Goal: Transaction & Acquisition: Purchase product/service

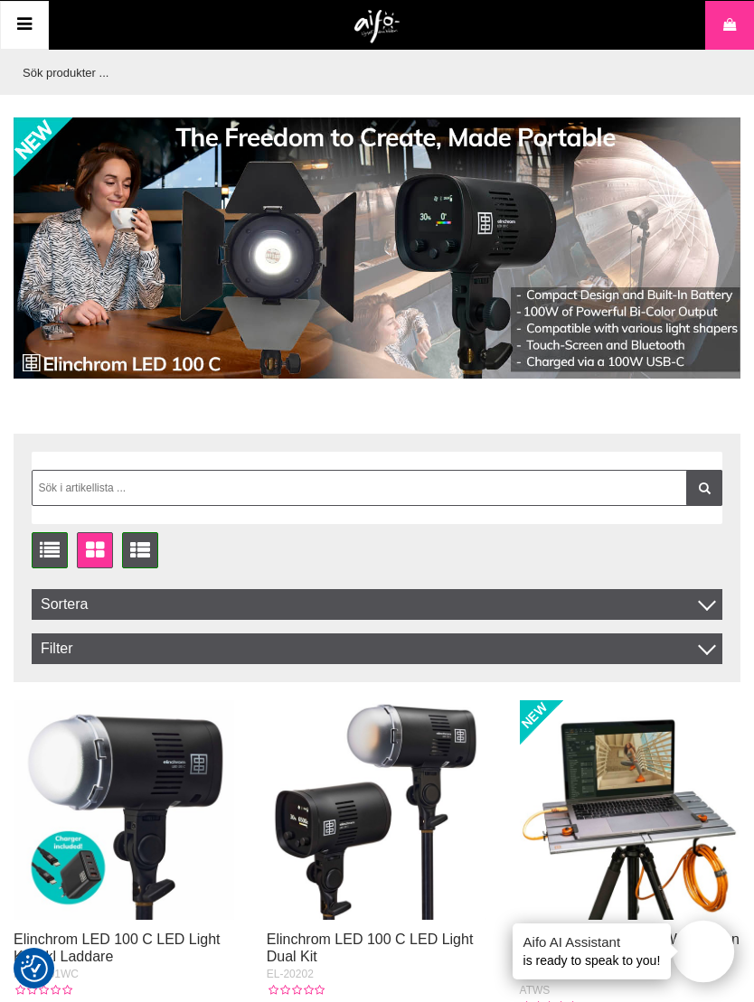
click at [23, 24] on icon at bounding box center [25, 25] width 22 height 26
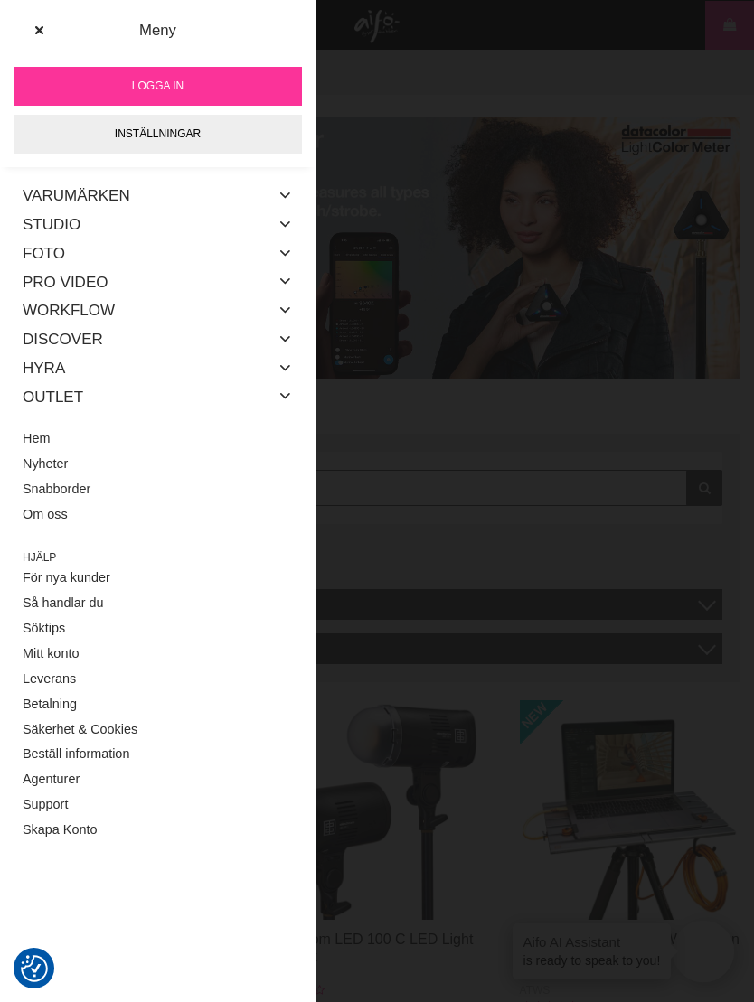
click at [286, 201] on icon at bounding box center [285, 195] width 14 height 23
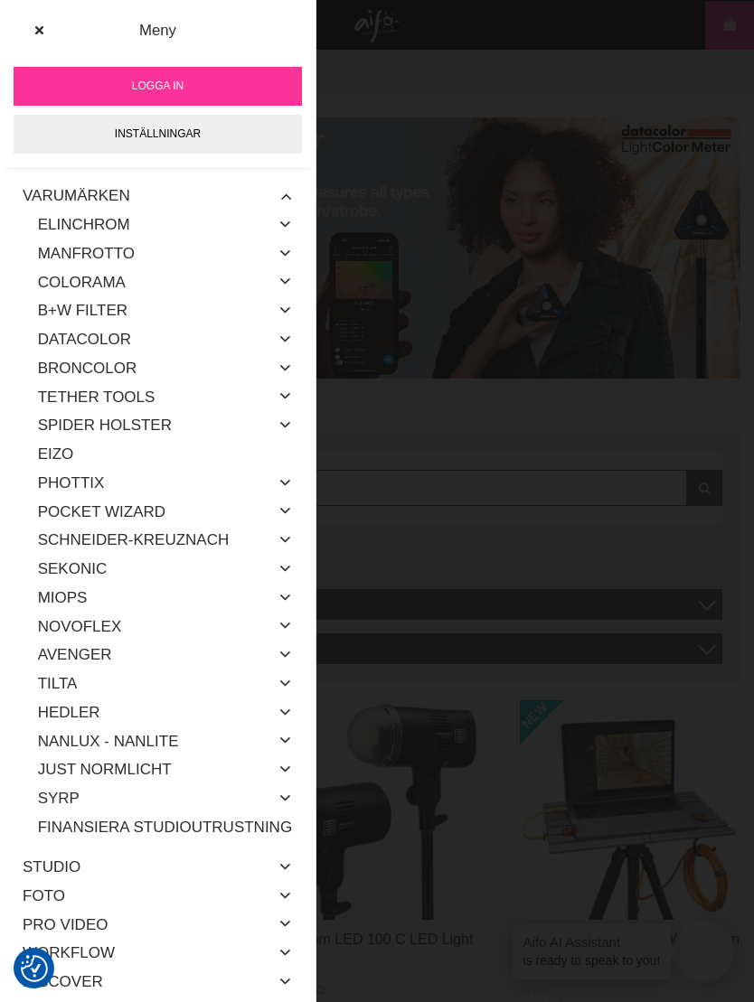
click at [77, 220] on link "Elinchrom" at bounding box center [84, 225] width 92 height 29
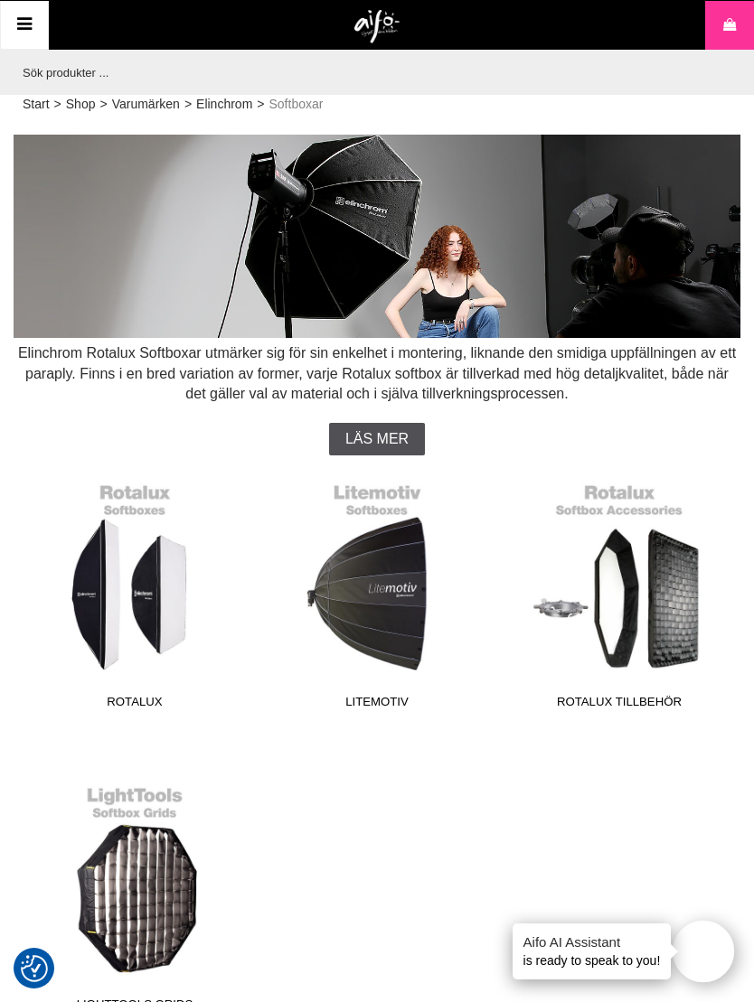
click at [138, 595] on link "Rotalux" at bounding box center [135, 595] width 220 height 244
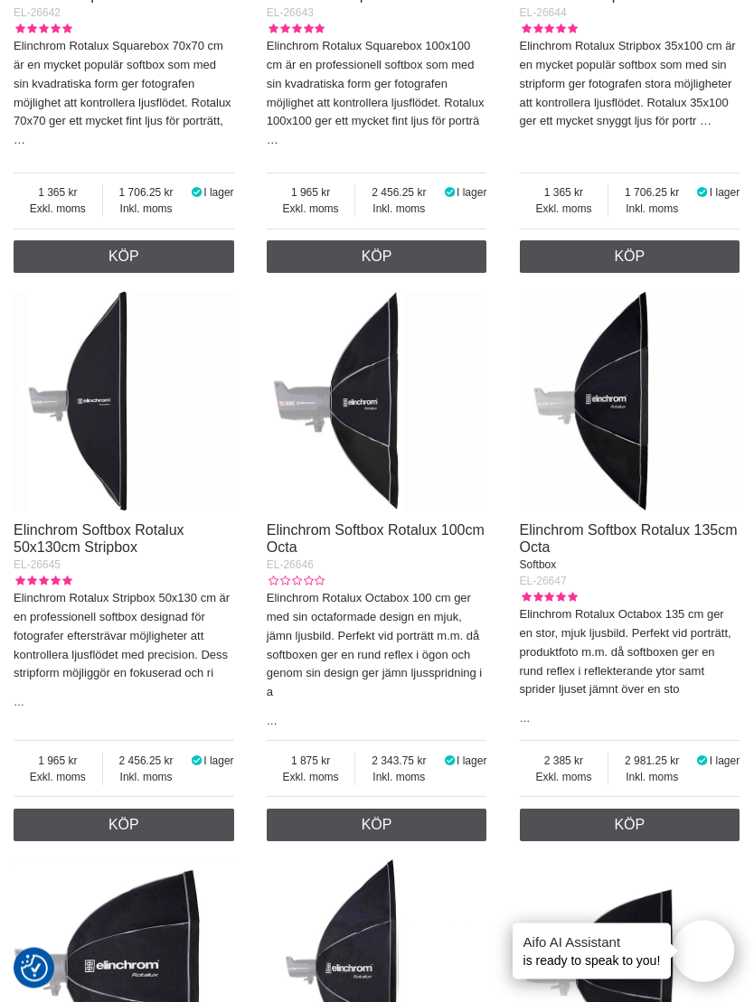
scroll to position [2825, 0]
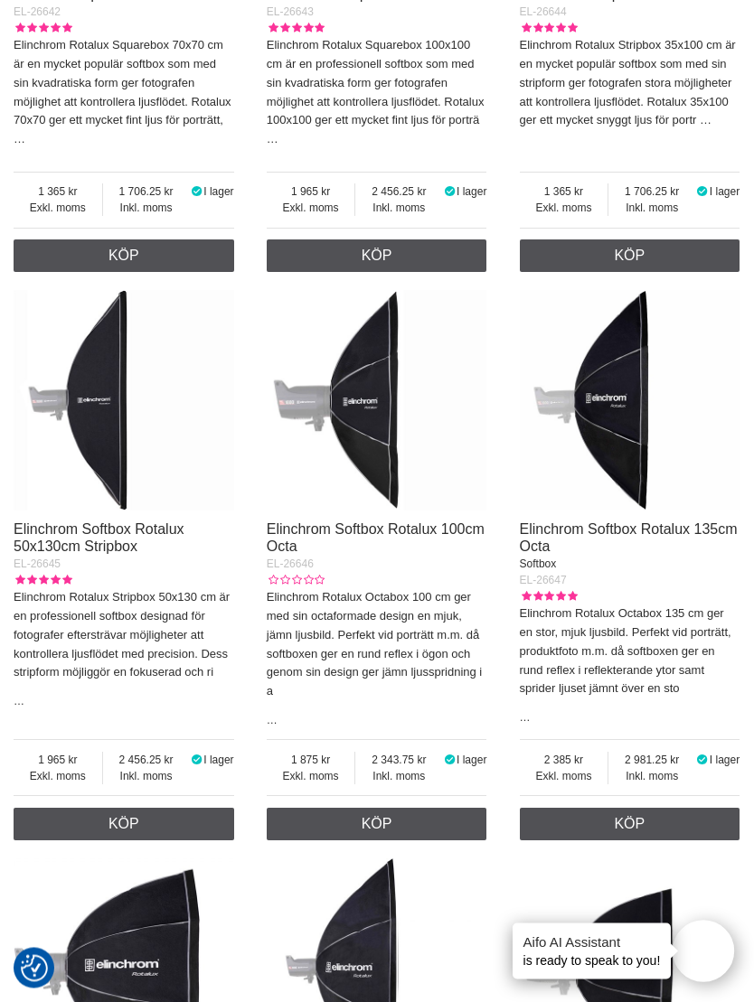
click at [611, 377] on img at bounding box center [630, 401] width 220 height 220
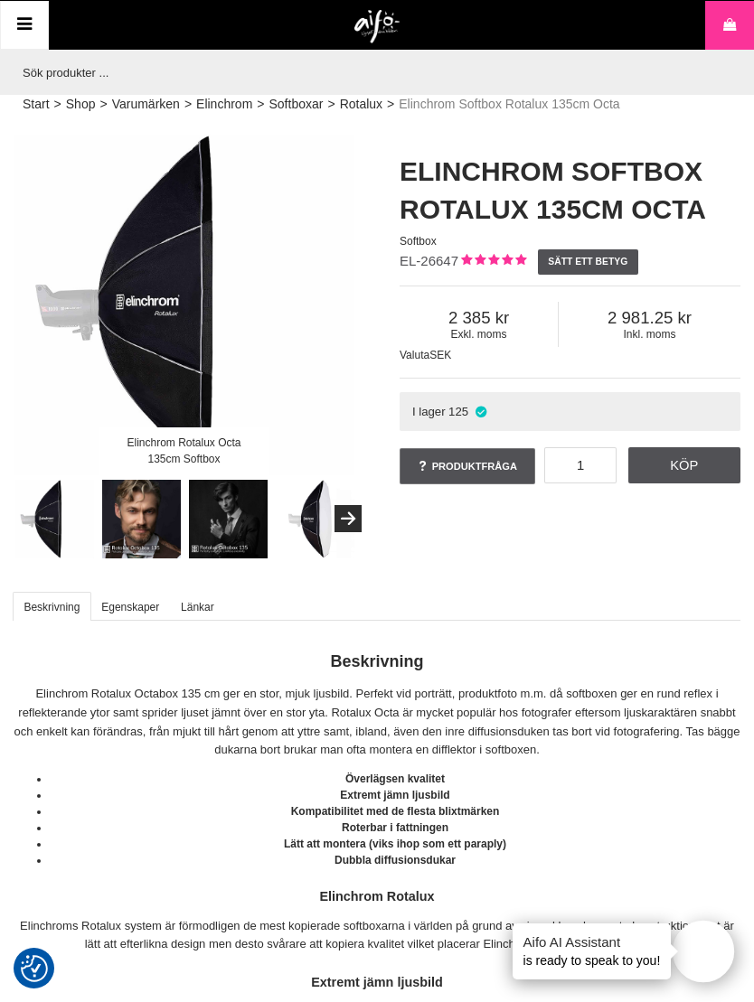
click at [142, 533] on img at bounding box center [142, 520] width 80 height 80
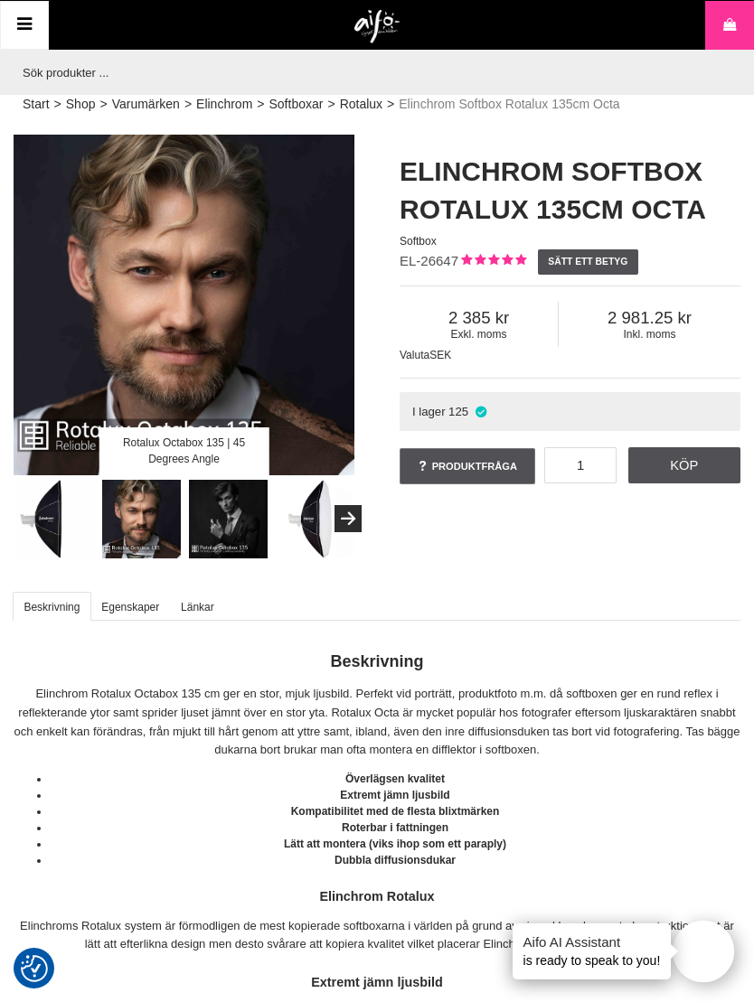
click at [229, 534] on img at bounding box center [229, 520] width 80 height 80
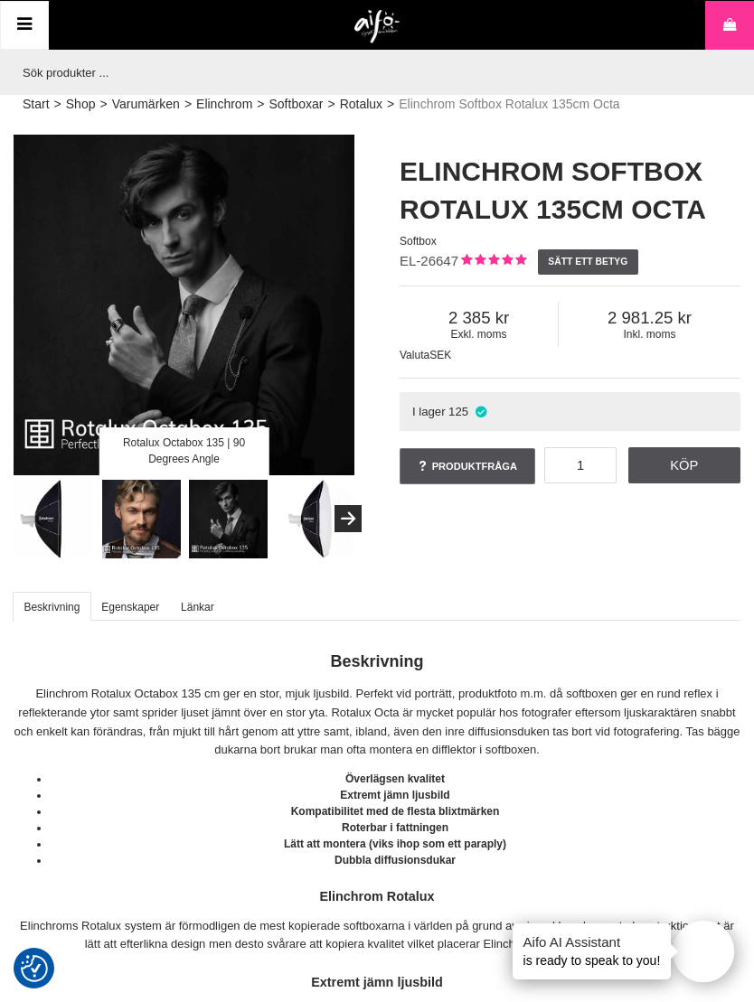
click at [231, 530] on img at bounding box center [229, 520] width 80 height 80
click at [218, 517] on img at bounding box center [229, 520] width 80 height 80
click at [129, 514] on img at bounding box center [142, 520] width 80 height 80
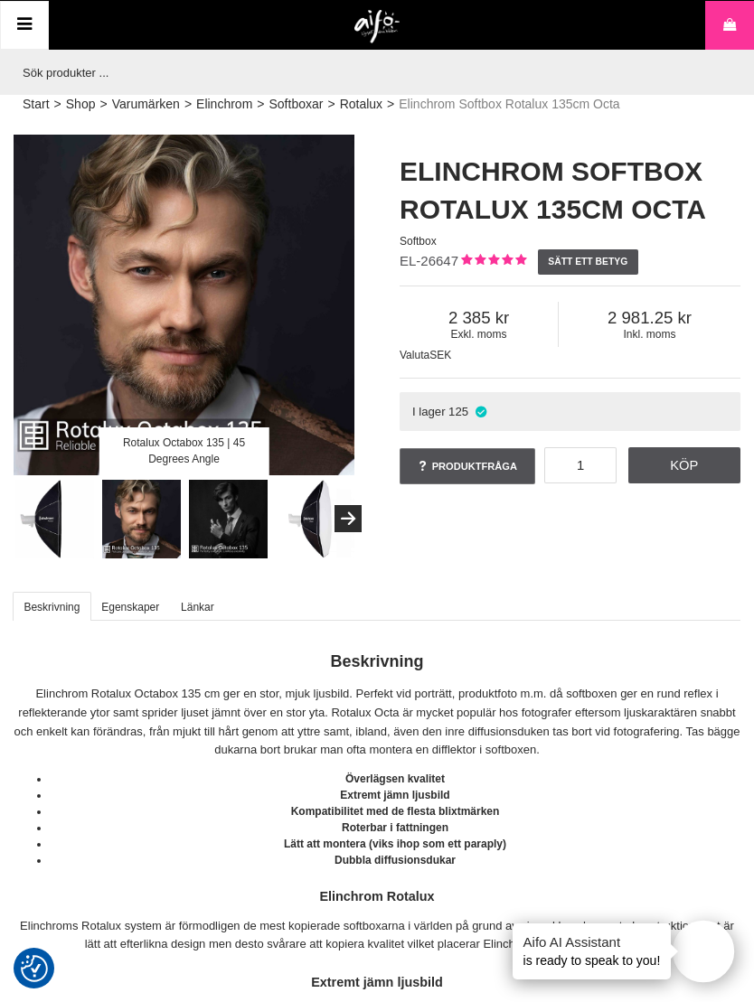
click at [232, 529] on img at bounding box center [229, 520] width 80 height 80
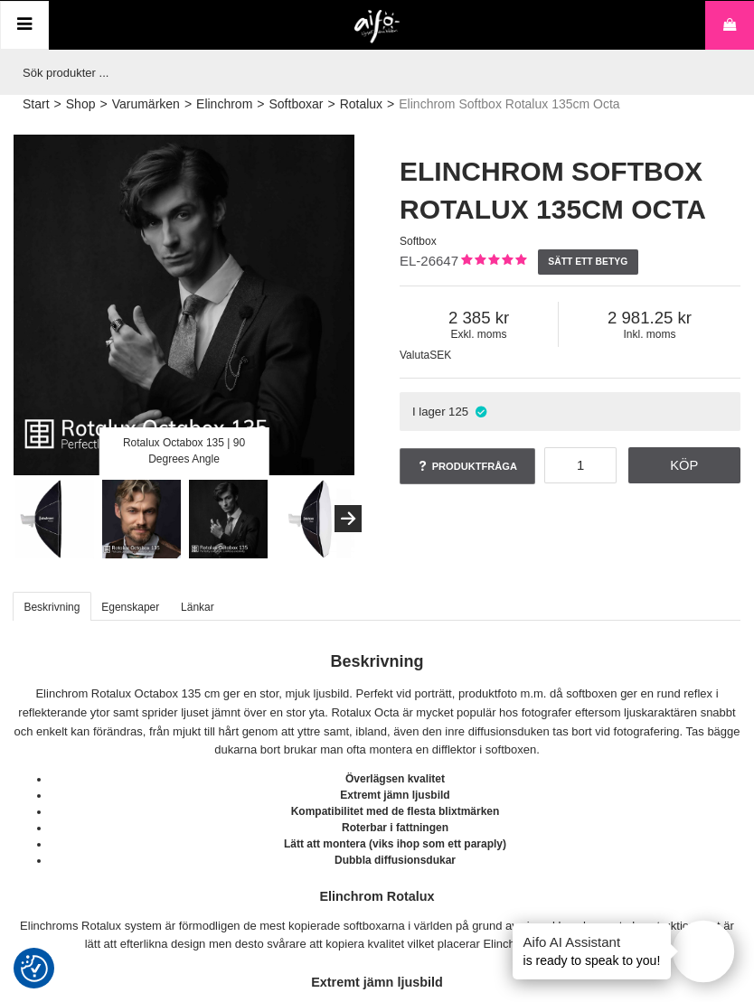
click at [124, 520] on img at bounding box center [142, 520] width 80 height 80
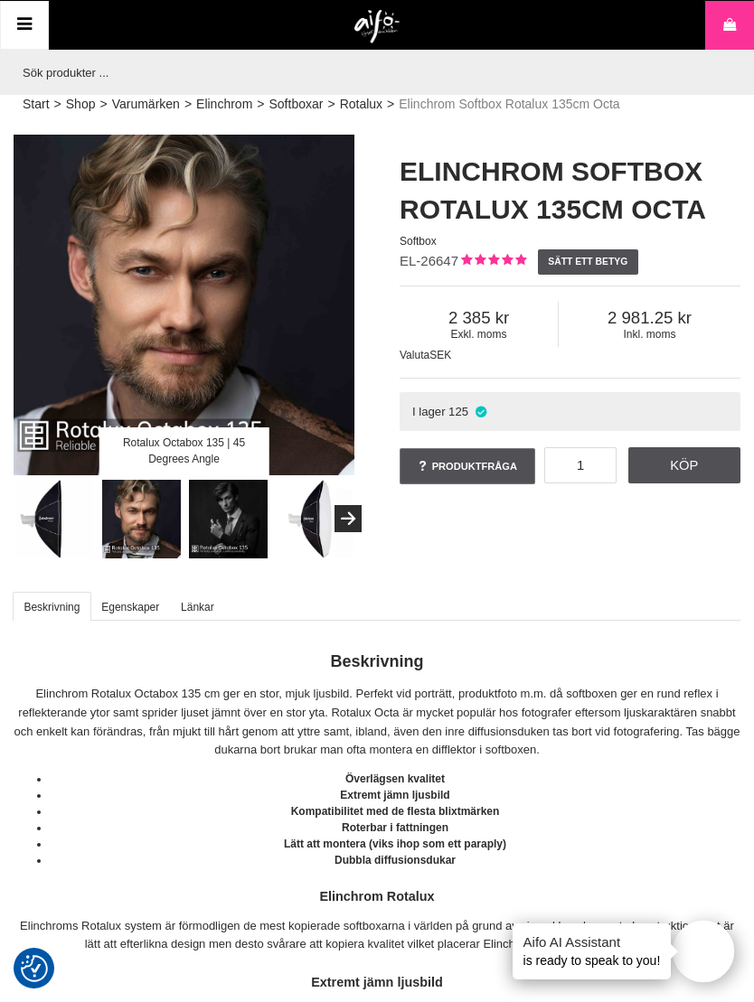
click at [234, 531] on img at bounding box center [229, 520] width 80 height 80
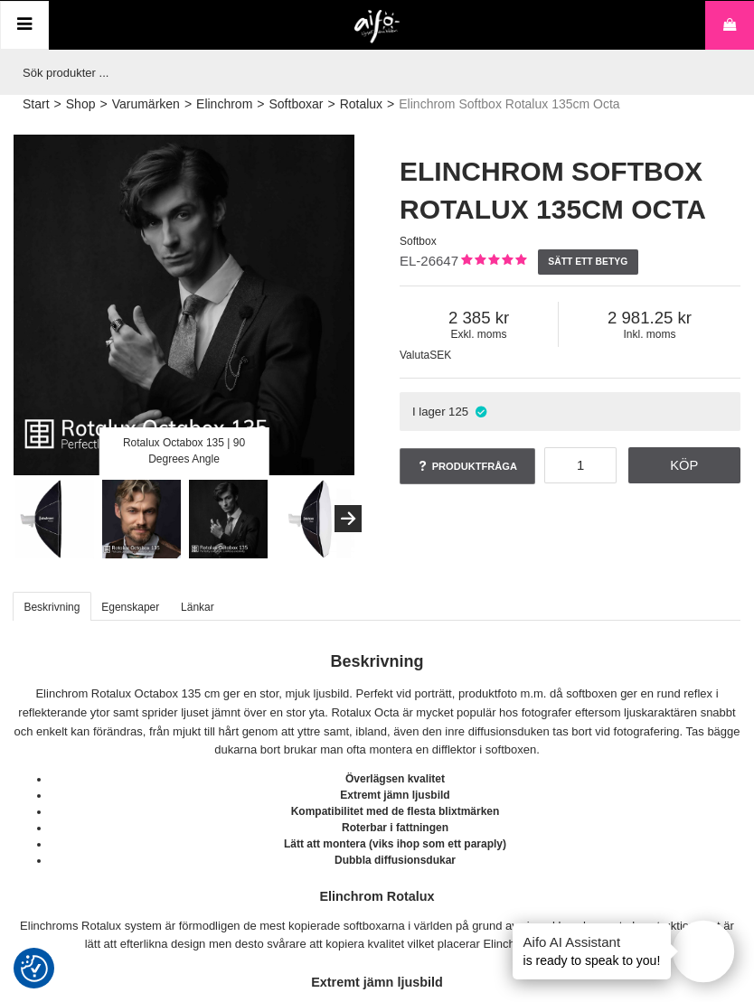
click at [123, 533] on img at bounding box center [142, 520] width 80 height 80
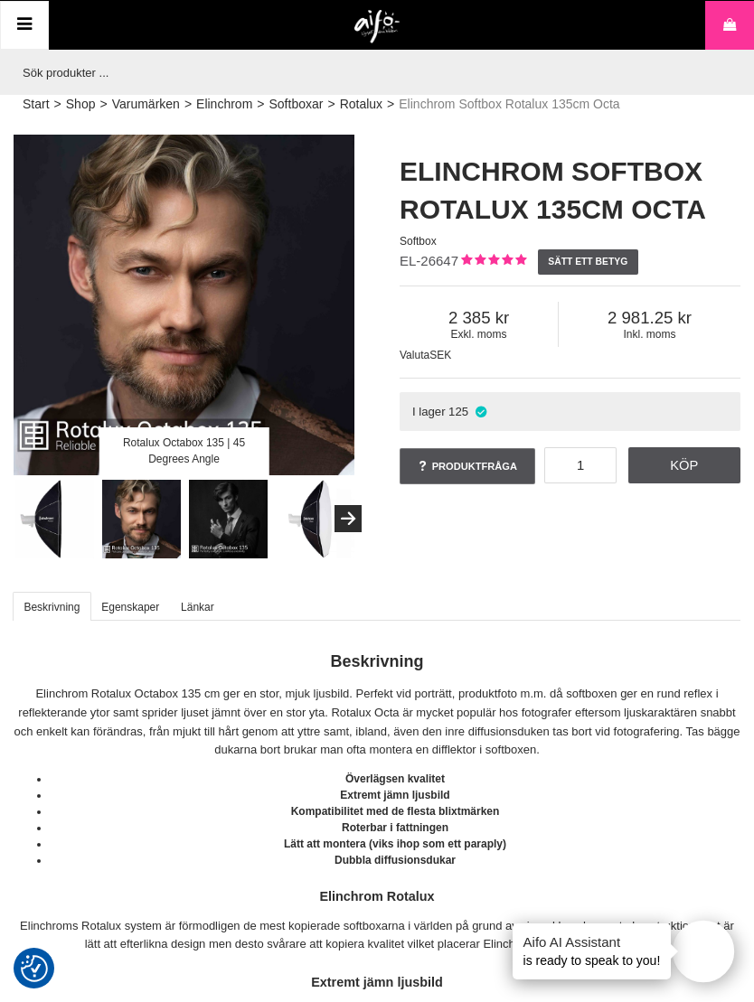
click at [229, 536] on img at bounding box center [229, 520] width 80 height 80
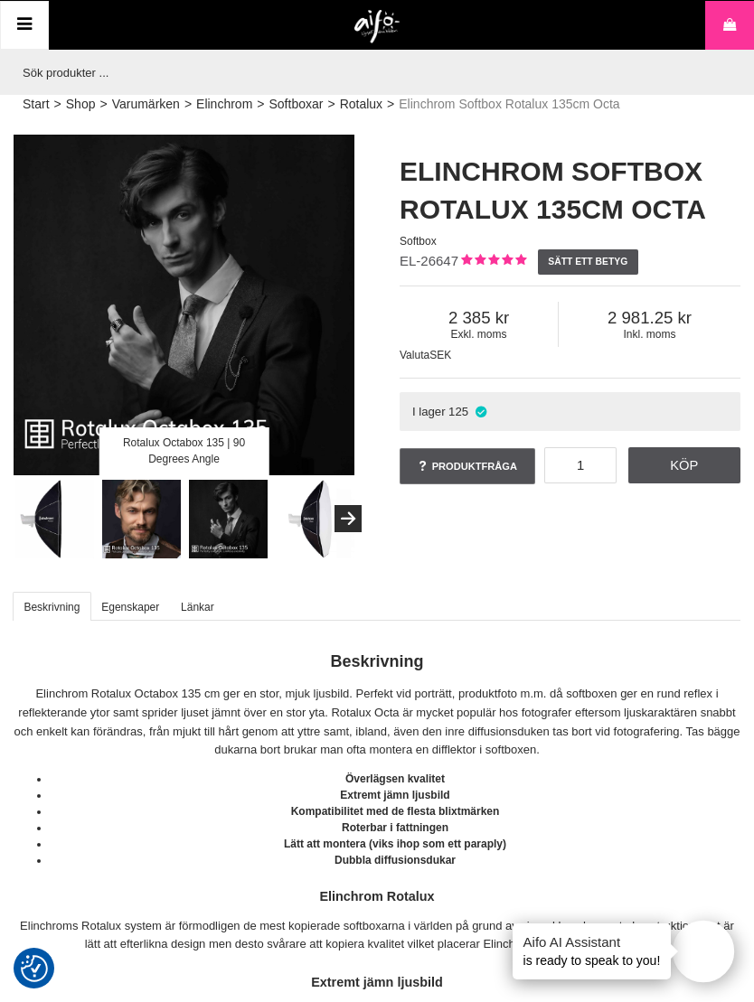
click at [118, 527] on img at bounding box center [142, 520] width 80 height 80
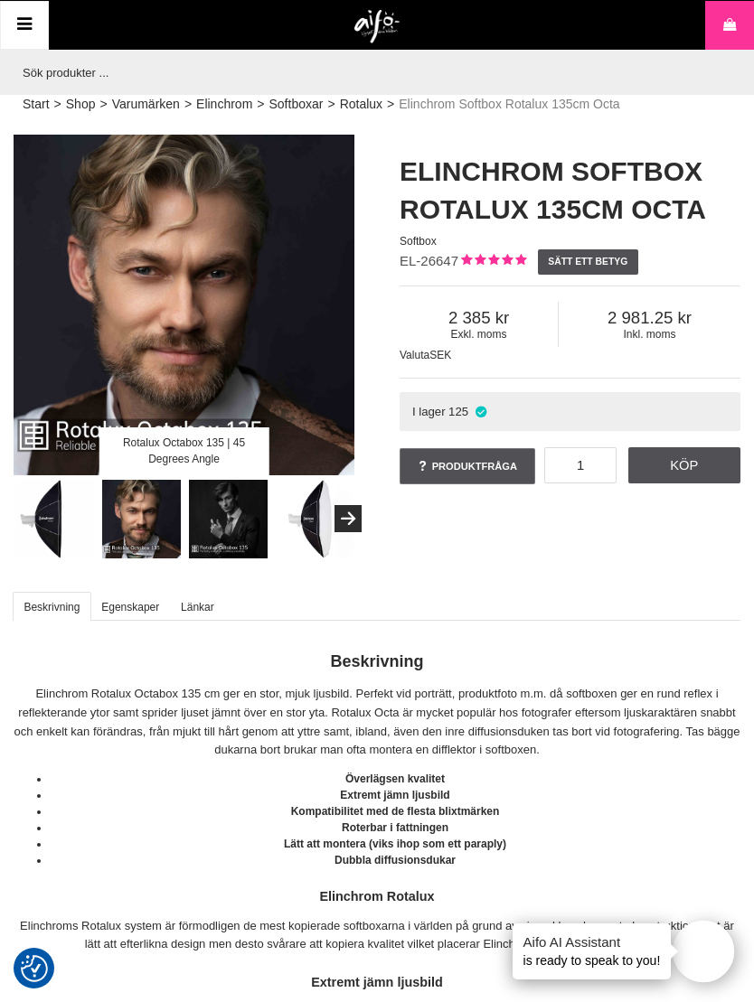
click at [237, 543] on img at bounding box center [229, 520] width 80 height 80
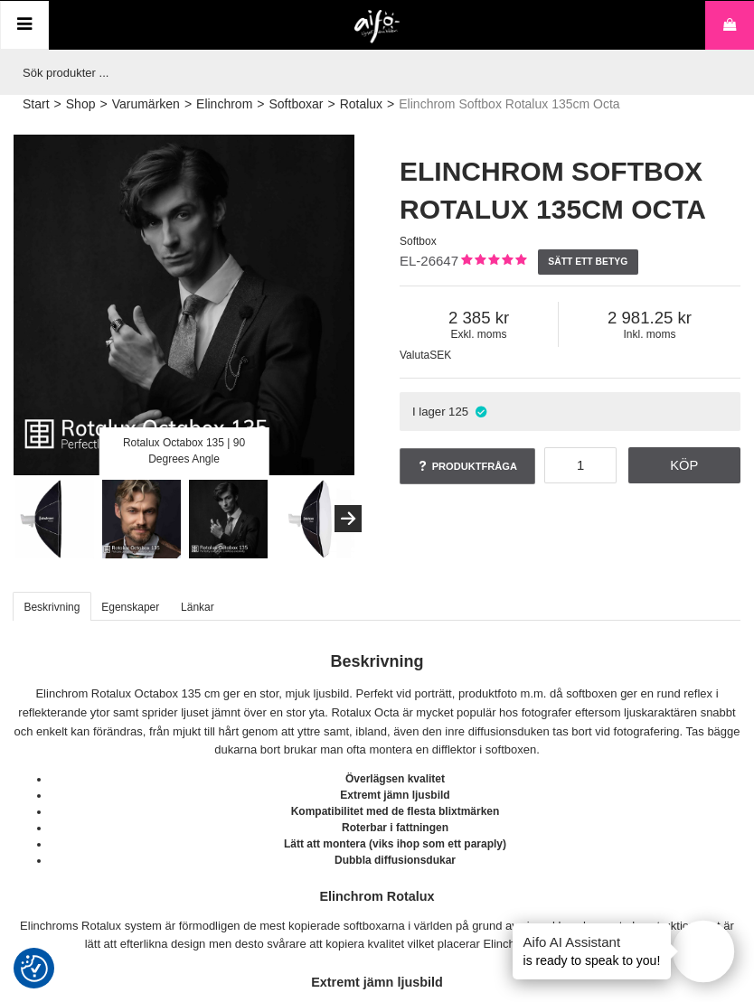
click at [121, 536] on img at bounding box center [142, 520] width 80 height 80
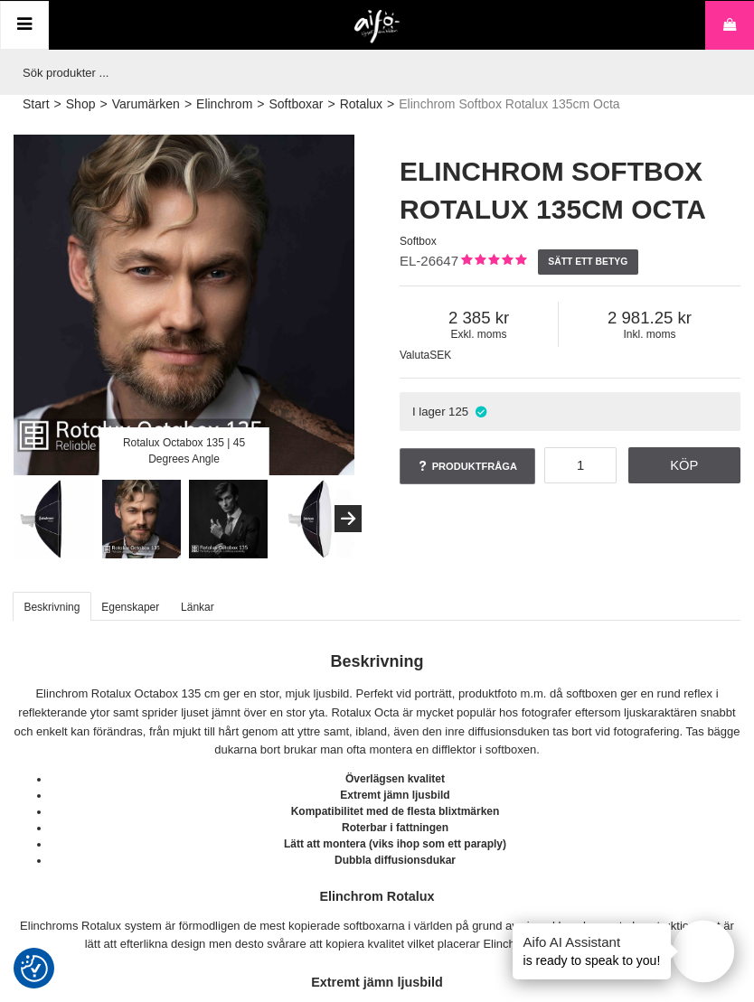
click at [234, 540] on img at bounding box center [229, 520] width 80 height 80
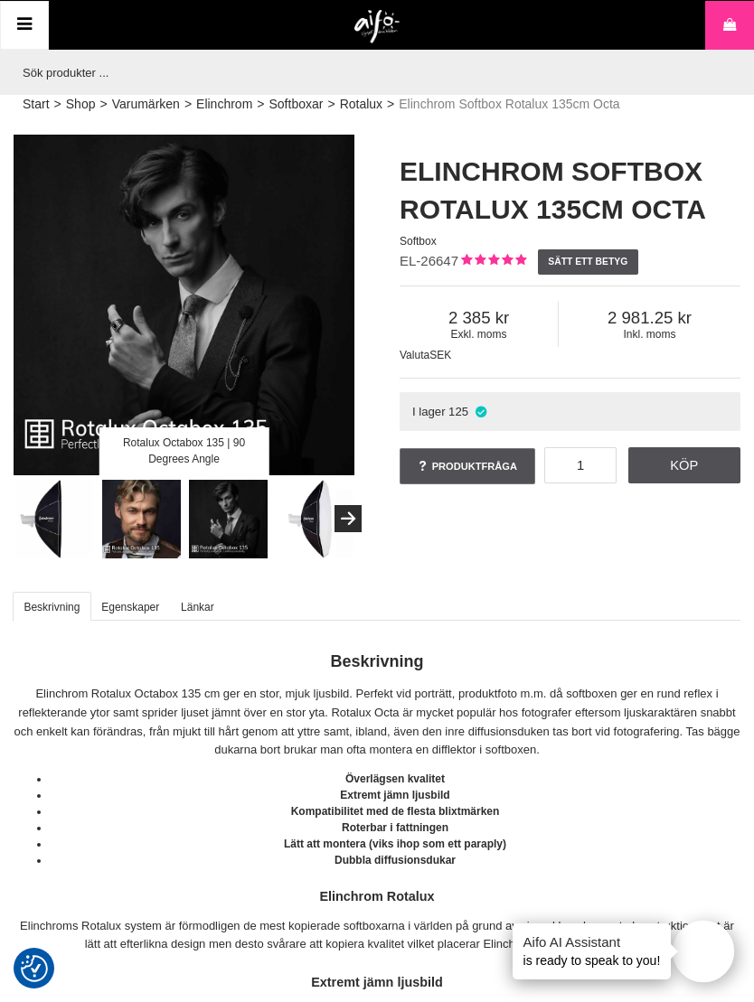
click at [130, 520] on img at bounding box center [142, 520] width 80 height 80
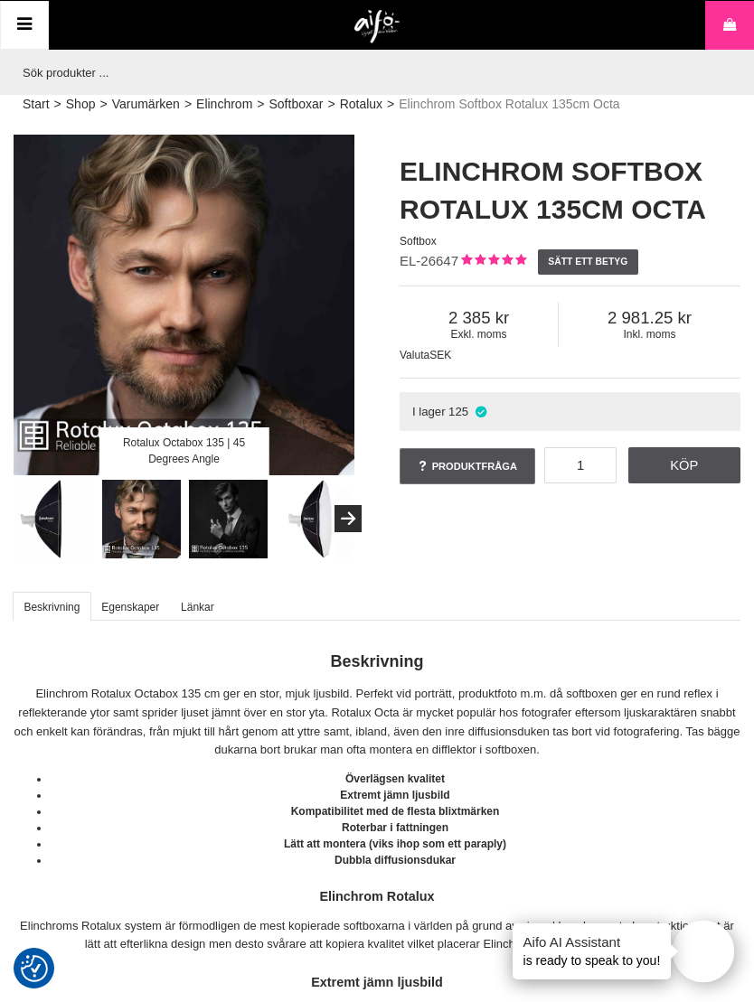
click at [45, 521] on img at bounding box center [55, 520] width 80 height 80
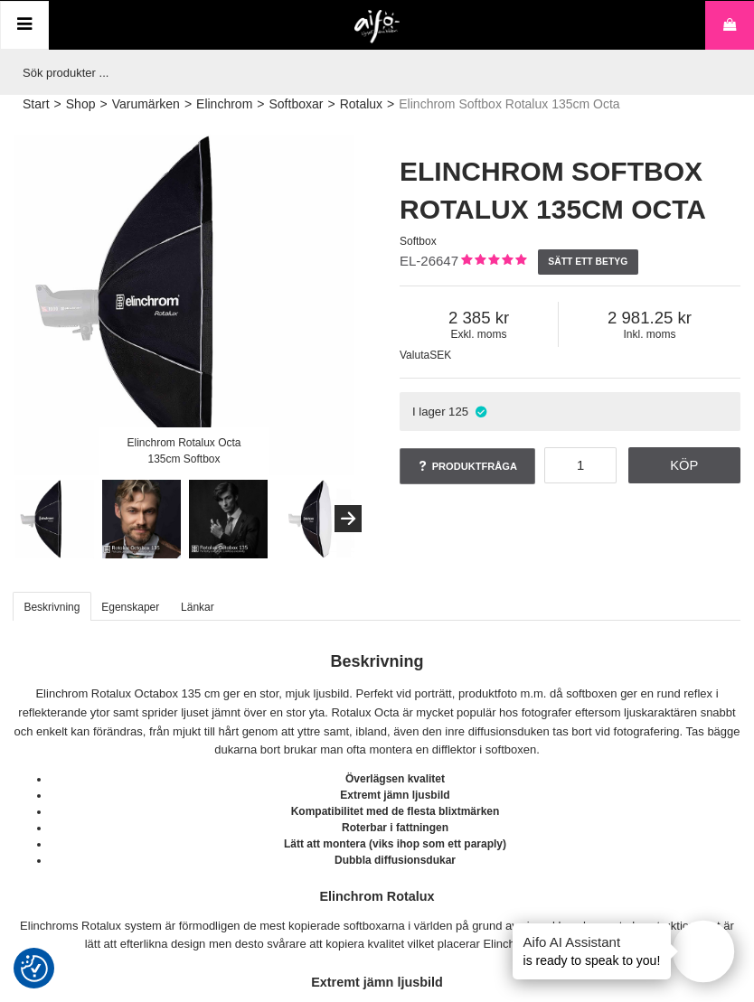
click at [153, 532] on img at bounding box center [142, 520] width 80 height 80
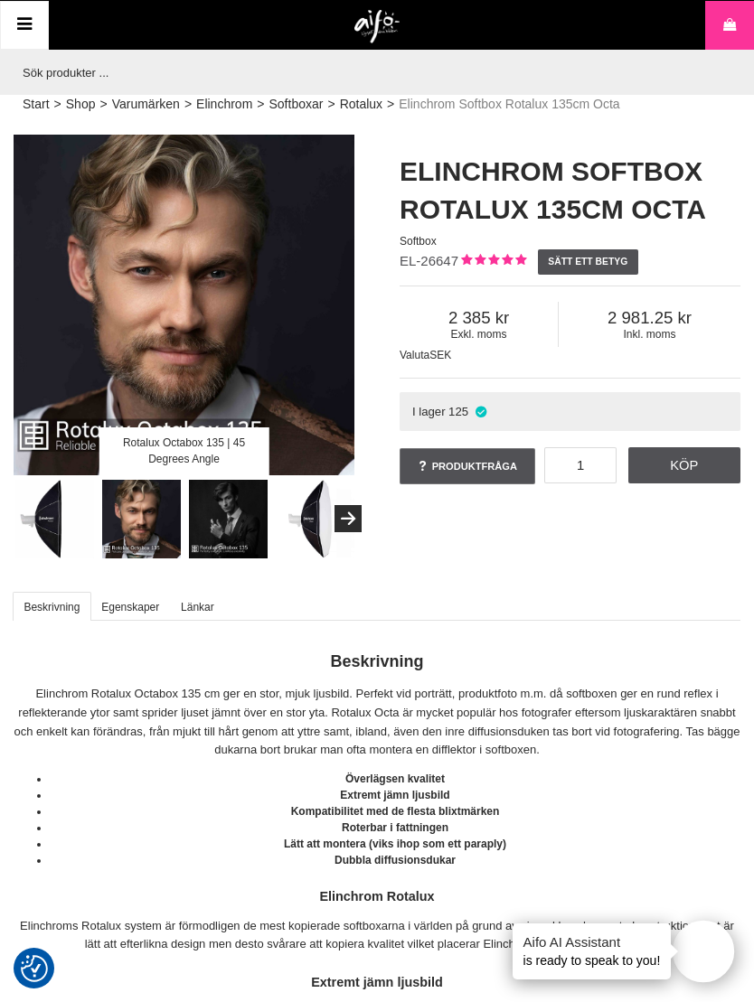
click at [225, 537] on img at bounding box center [229, 520] width 80 height 80
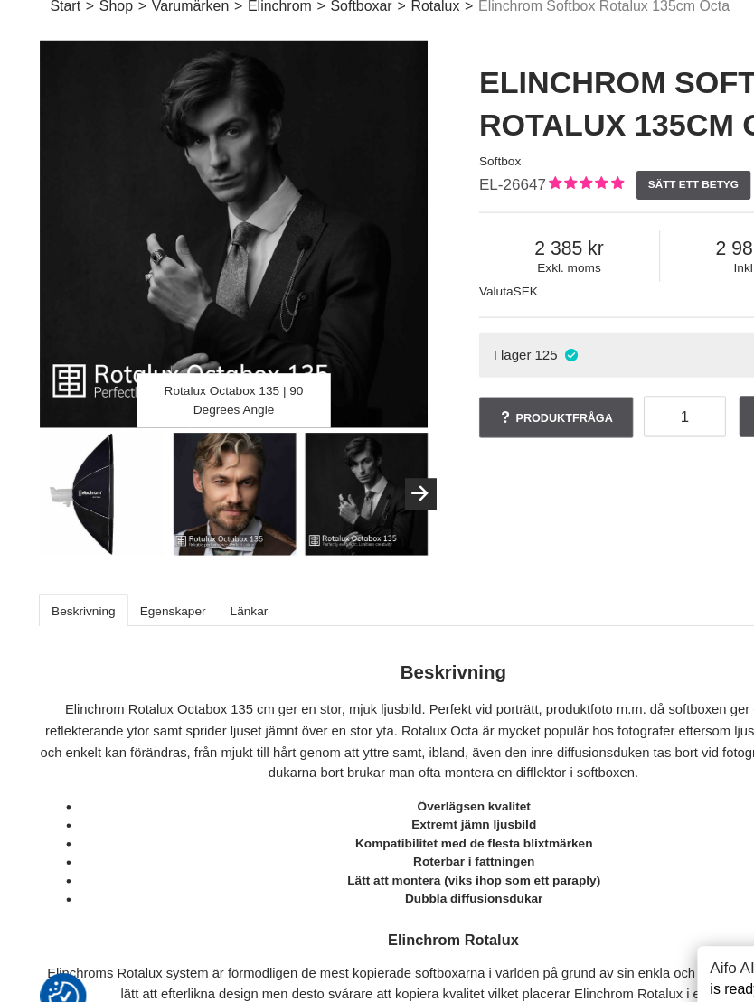
scroll to position [7, 0]
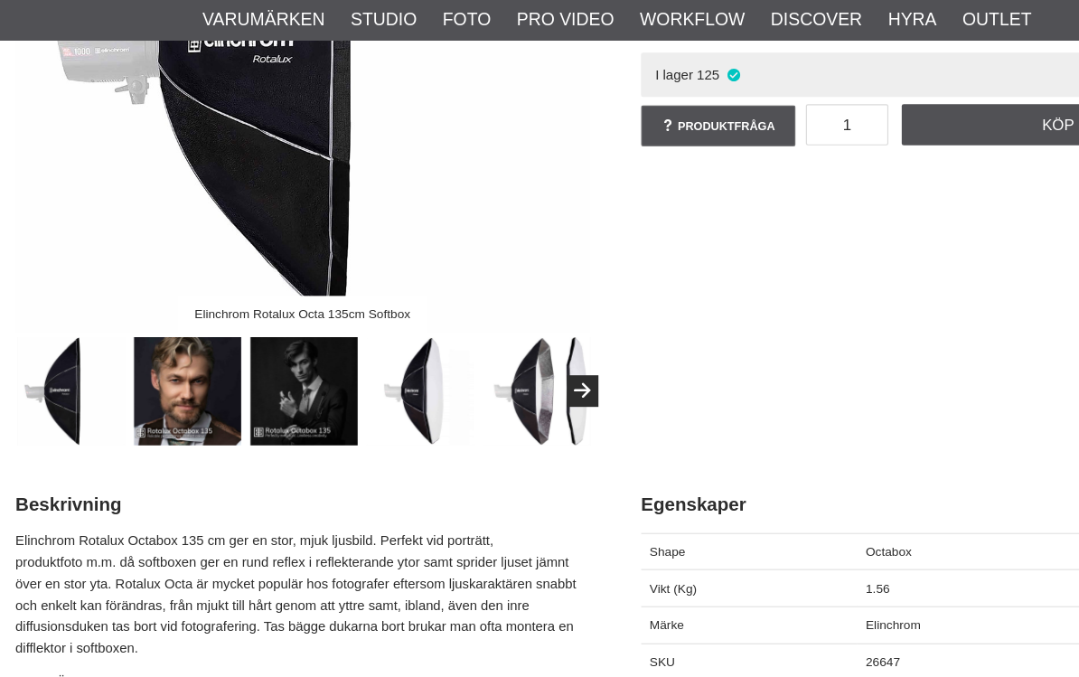
scroll to position [387, 0]
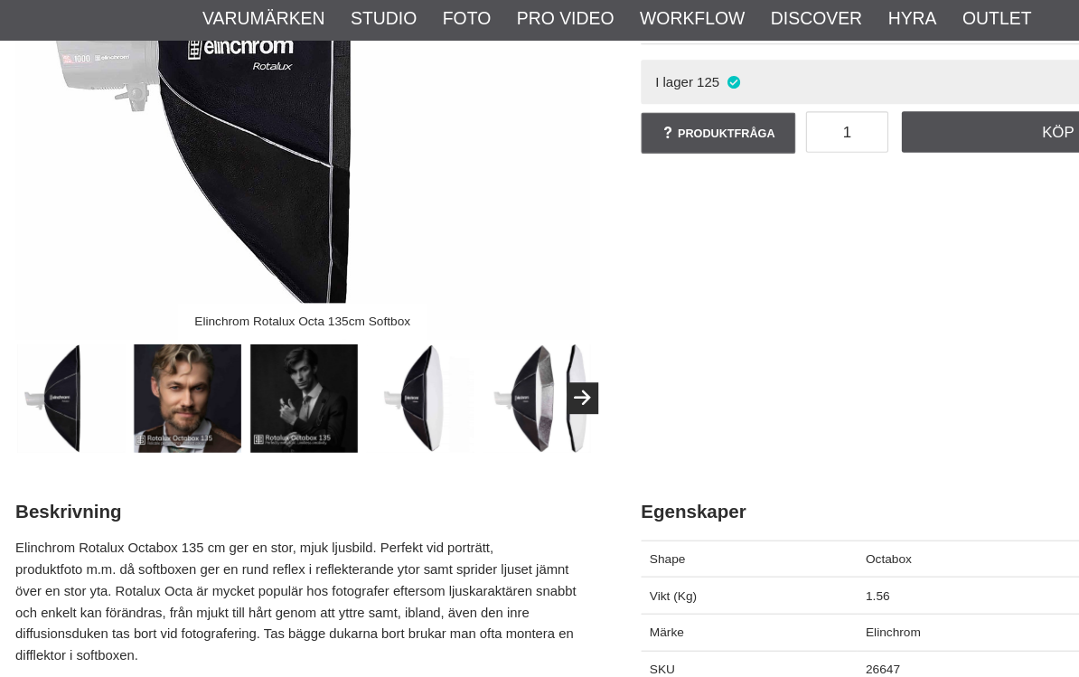
click at [174, 348] on img at bounding box center [164, 349] width 95 height 95
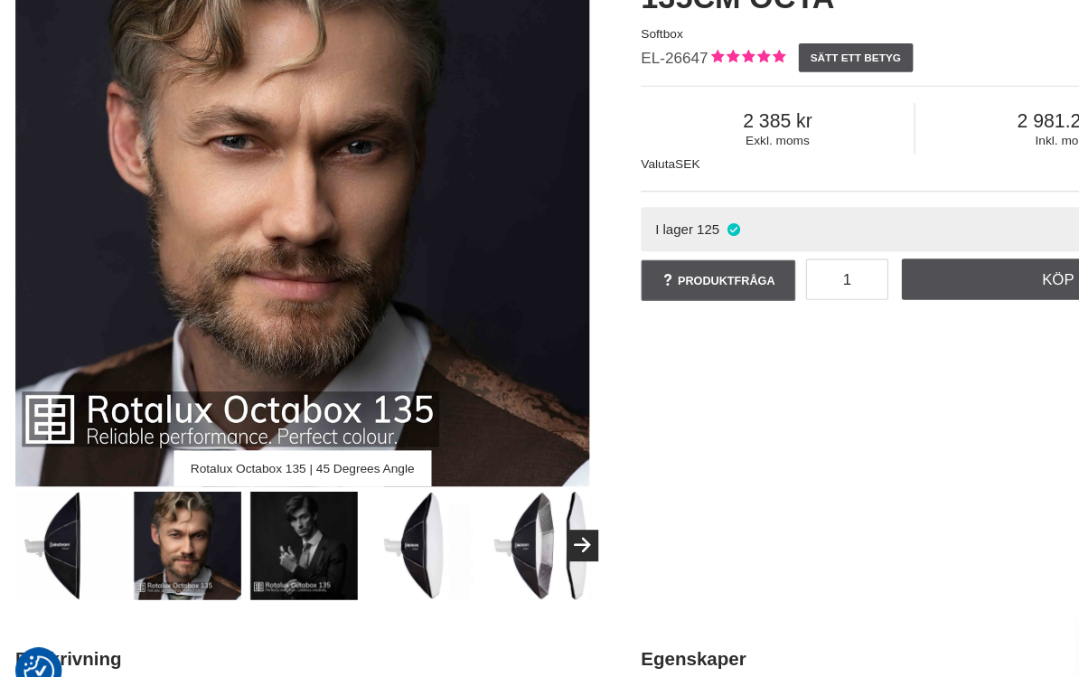
scroll to position [202, 0]
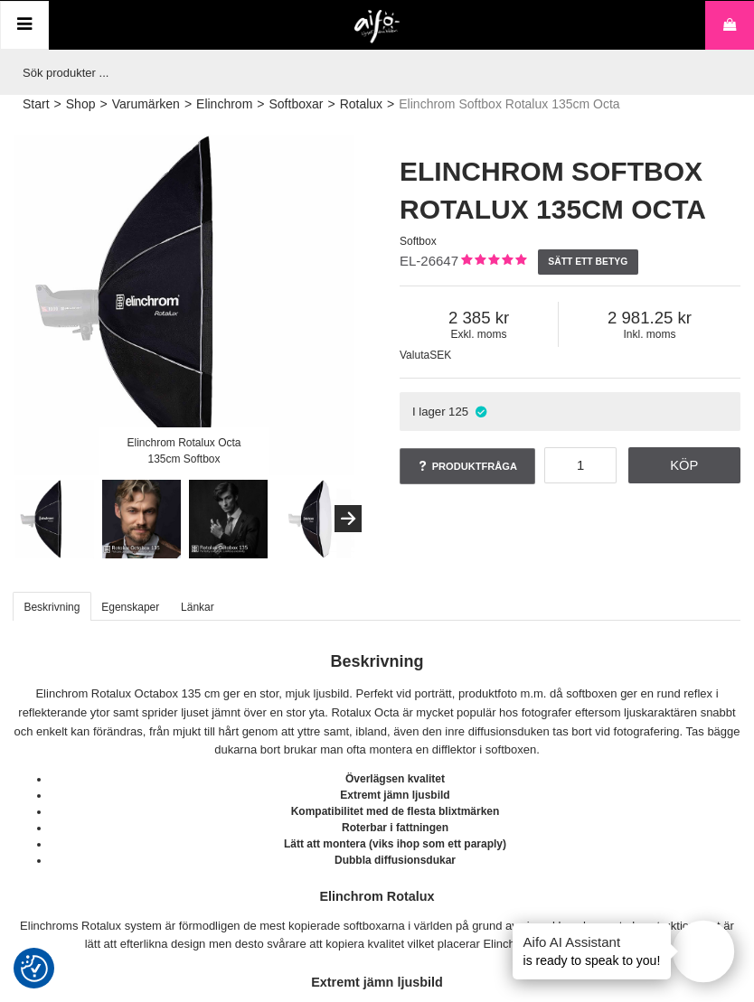
click at [230, 534] on img at bounding box center [229, 520] width 80 height 80
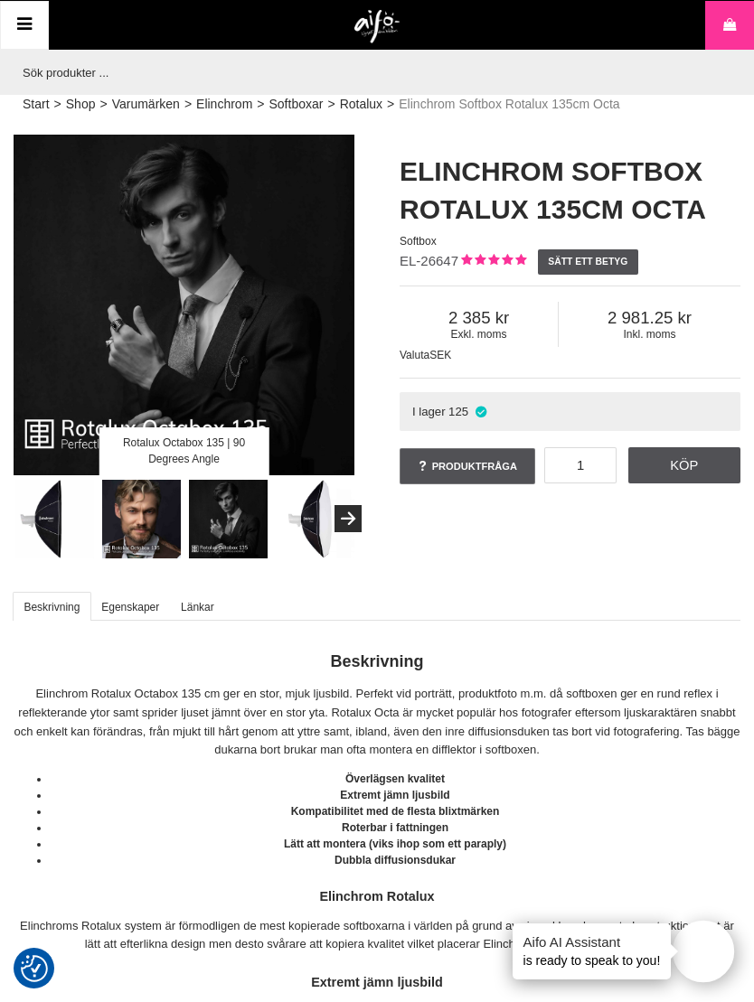
scroll to position [0, 9]
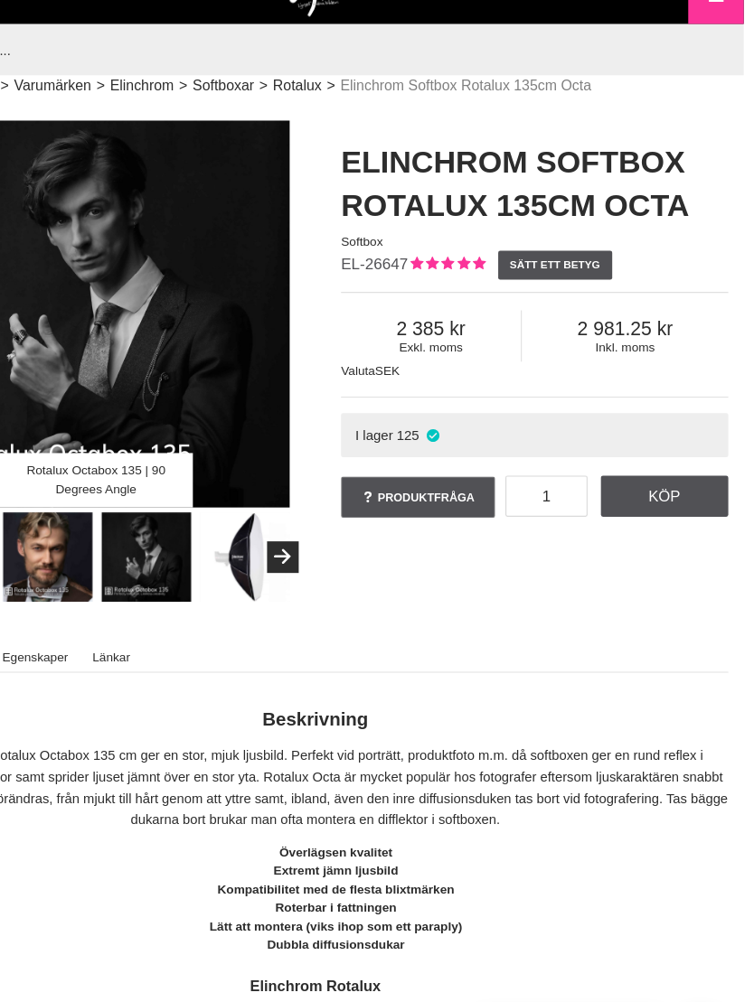
click at [93, 481] on img at bounding box center [133, 520] width 80 height 80
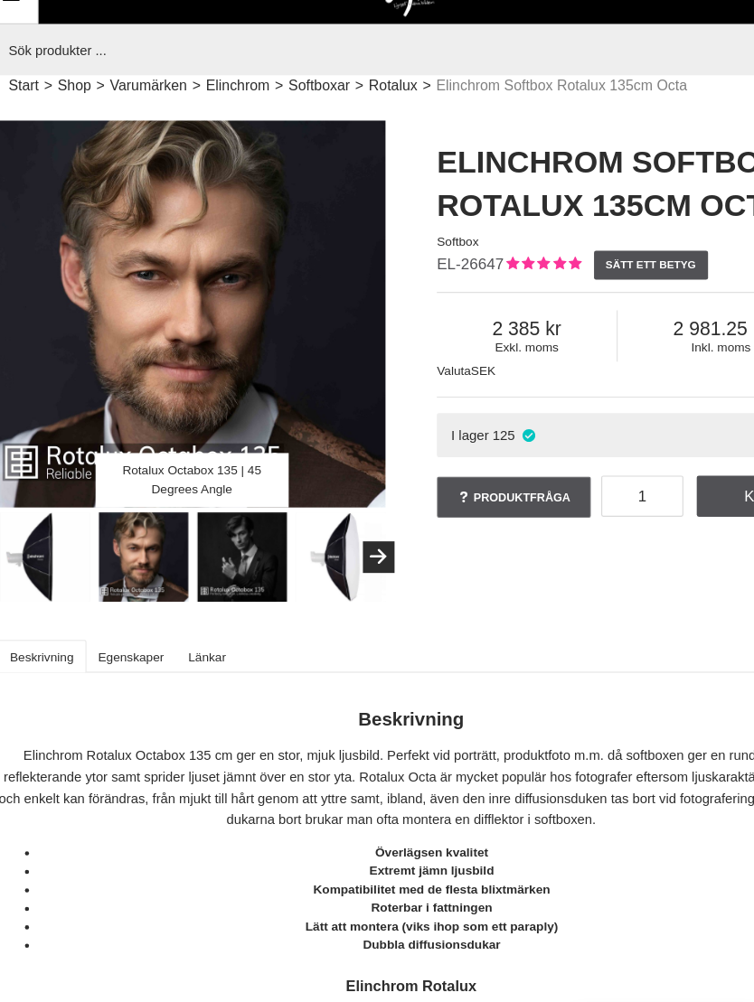
scroll to position [0, 0]
